Goal: Use online tool/utility: Utilize a website feature to perform a specific function

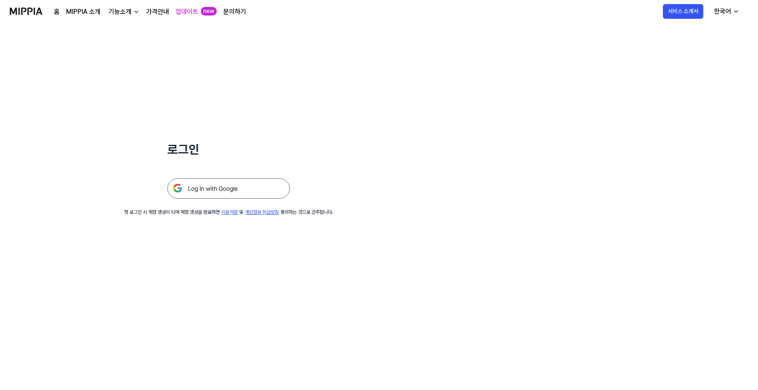
click at [243, 185] on img at bounding box center [228, 188] width 123 height 20
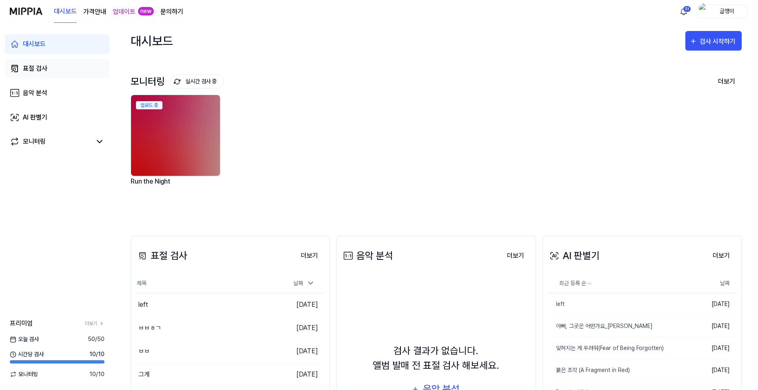
click at [40, 69] on div "표절 검사" at bounding box center [35, 69] width 25 height 10
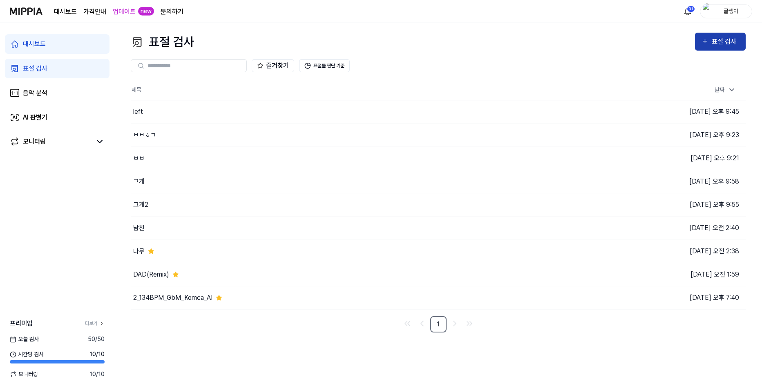
click at [709, 47] on button "표절 검사" at bounding box center [720, 42] width 51 height 18
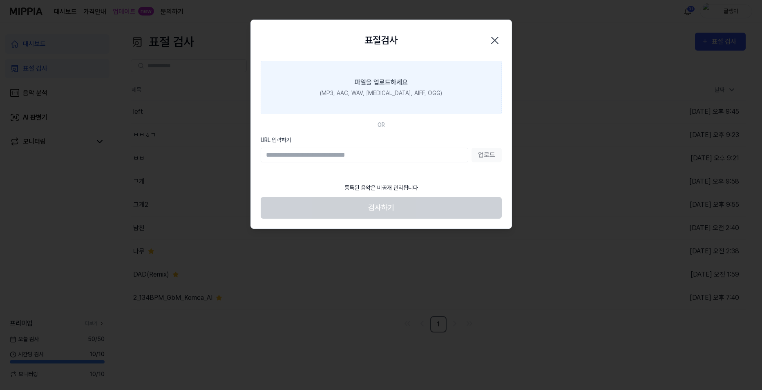
click at [384, 87] on label "파일을 업로드하세요 (MP3, AAC, WAV, [MEDICAL_DATA], AIFF, OGG)" at bounding box center [381, 88] width 241 height 54
click at [0, 0] on input "파일을 업로드하세요 (MP3, AAC, WAV, [MEDICAL_DATA], AIFF, OGG)" at bounding box center [0, 0] width 0 height 0
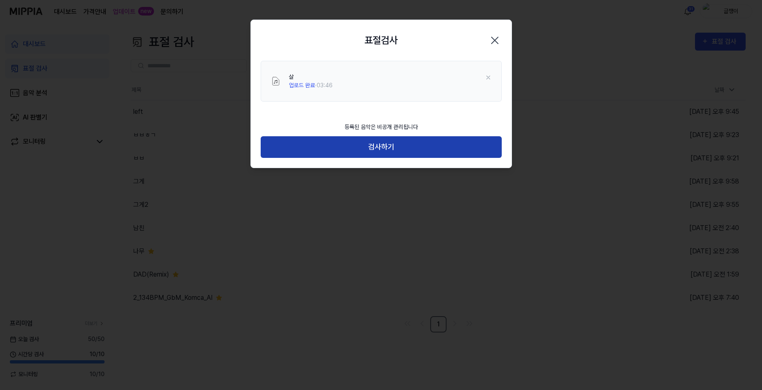
click at [387, 150] on button "검사하기" at bounding box center [381, 147] width 241 height 22
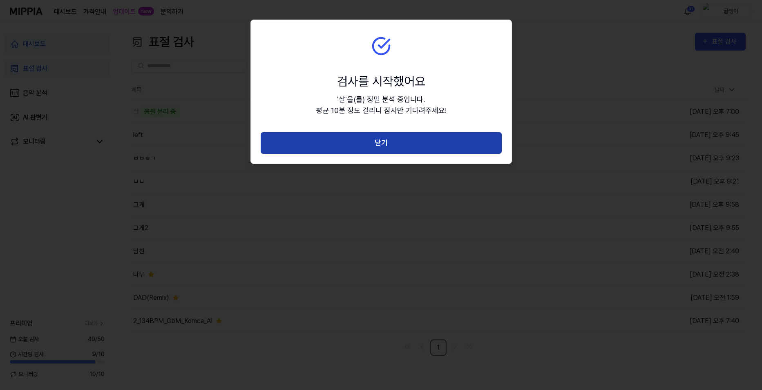
click at [388, 140] on button "닫기" at bounding box center [381, 143] width 241 height 22
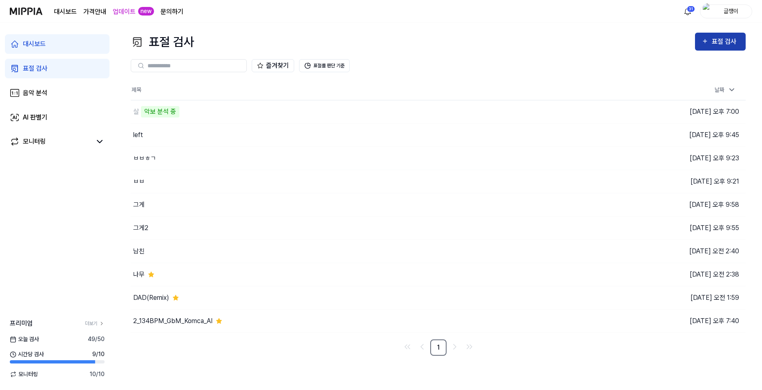
click at [711, 42] on div "표절 검사" at bounding box center [720, 41] width 38 height 11
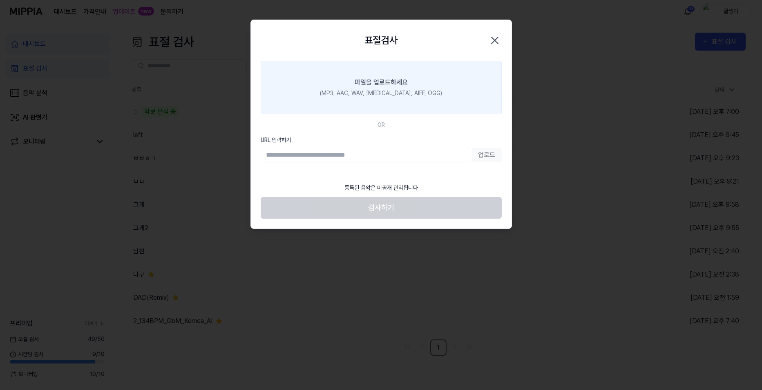
click at [383, 69] on label "파일을 업로드하세요 (MP3, AAC, WAV, [MEDICAL_DATA], AIFF, OGG)" at bounding box center [381, 88] width 241 height 54
click at [0, 0] on input "파일을 업로드하세요 (MP3, AAC, WAV, [MEDICAL_DATA], AIFF, OGG)" at bounding box center [0, 0] width 0 height 0
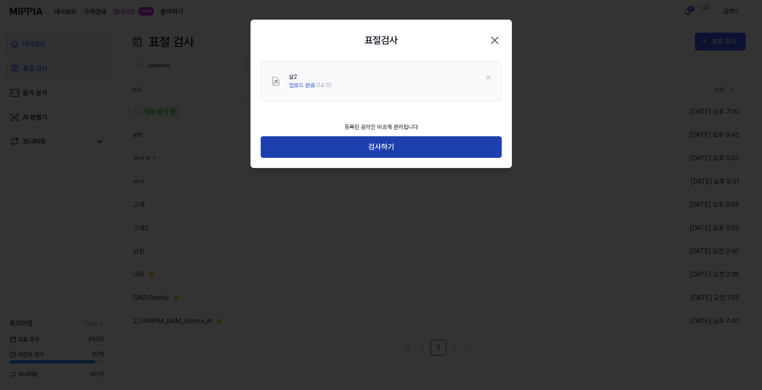
click at [381, 147] on button "검사하기" at bounding box center [381, 147] width 241 height 22
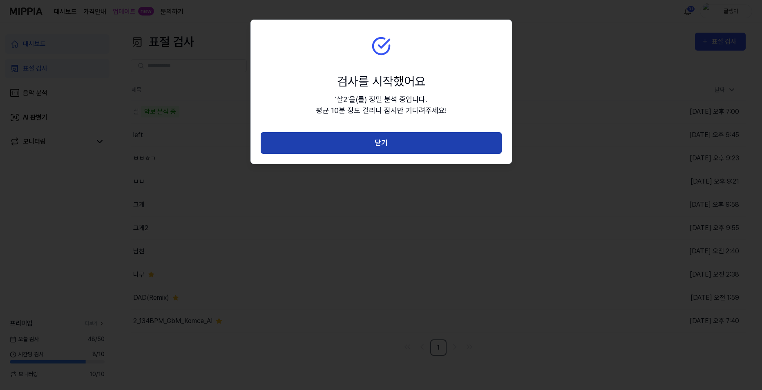
click at [388, 143] on button "닫기" at bounding box center [381, 143] width 241 height 22
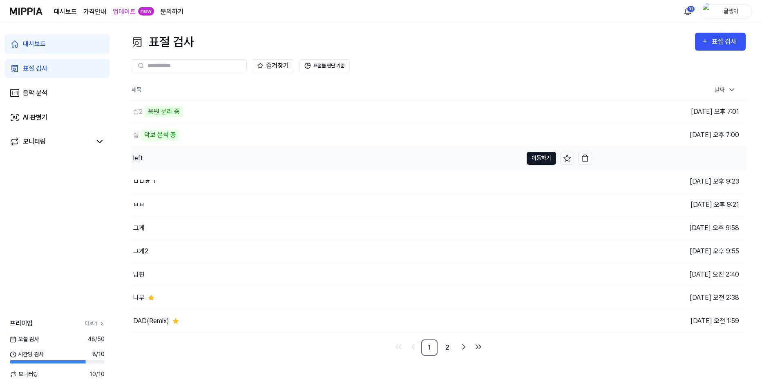
click at [536, 156] on button "이동하기" at bounding box center [540, 158] width 29 height 13
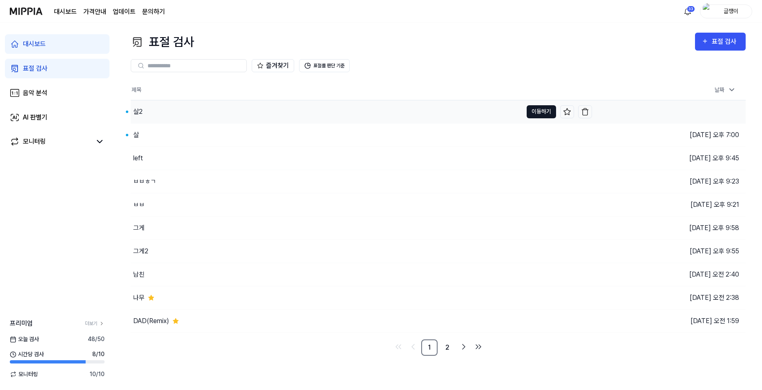
click at [538, 109] on button "이동하기" at bounding box center [540, 111] width 29 height 13
click at [536, 135] on button "이동하기" at bounding box center [540, 135] width 29 height 13
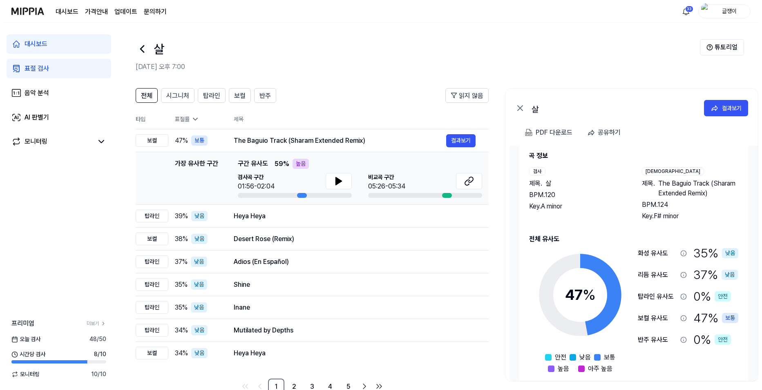
scroll to position [24, 0]
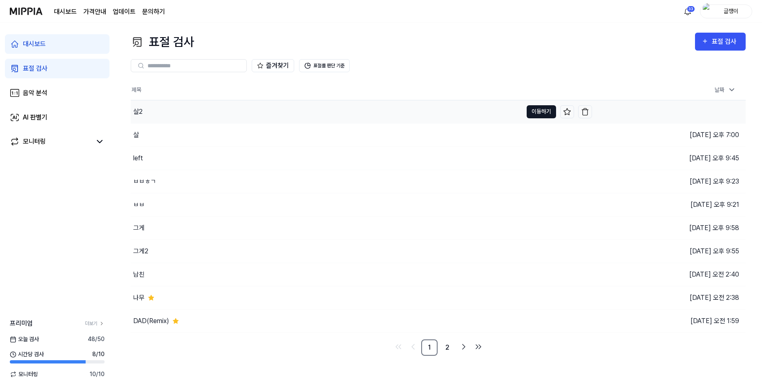
click at [531, 110] on button "이동하기" at bounding box center [540, 111] width 29 height 13
click at [566, 135] on icon at bounding box center [567, 135] width 8 height 8
